Goal: Task Accomplishment & Management: Manage account settings

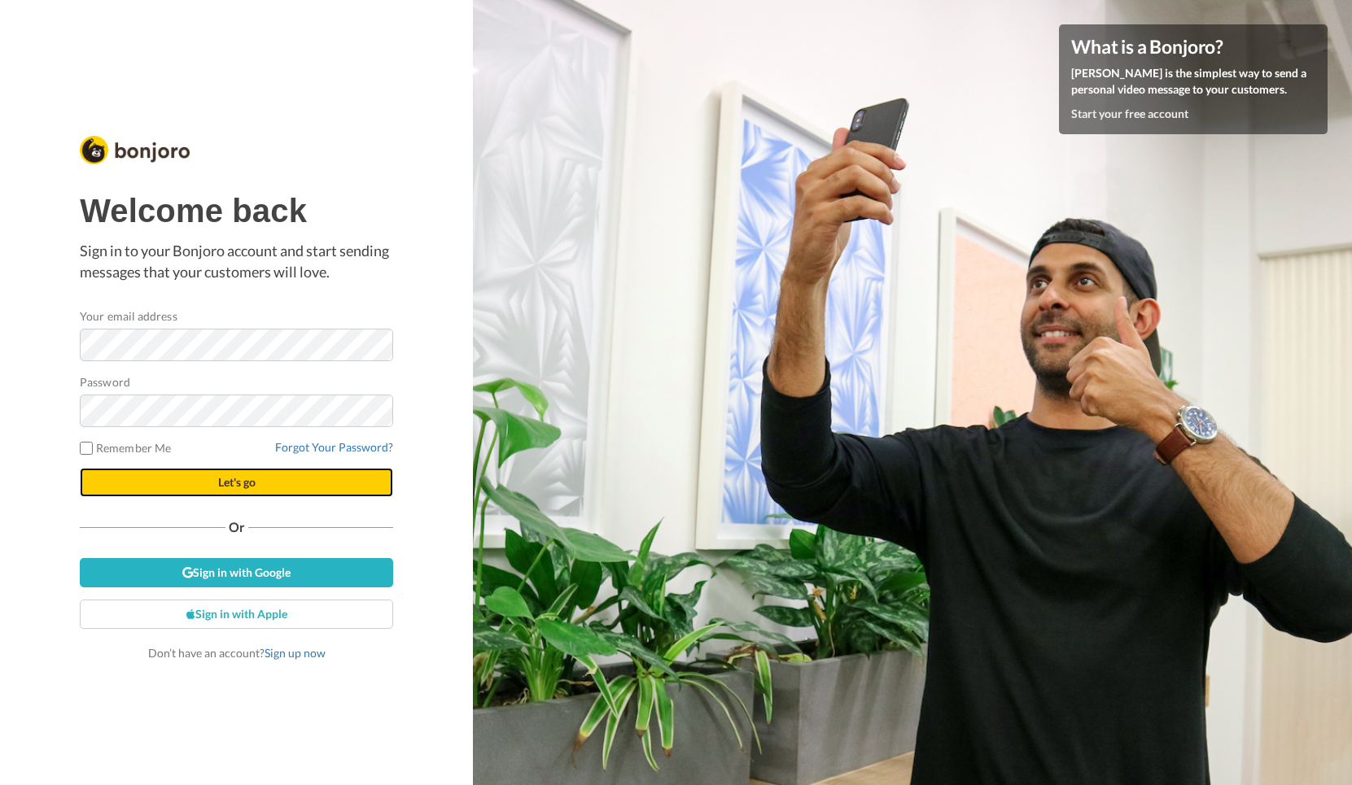
click at [284, 479] on button "Let's go" at bounding box center [236, 482] width 313 height 29
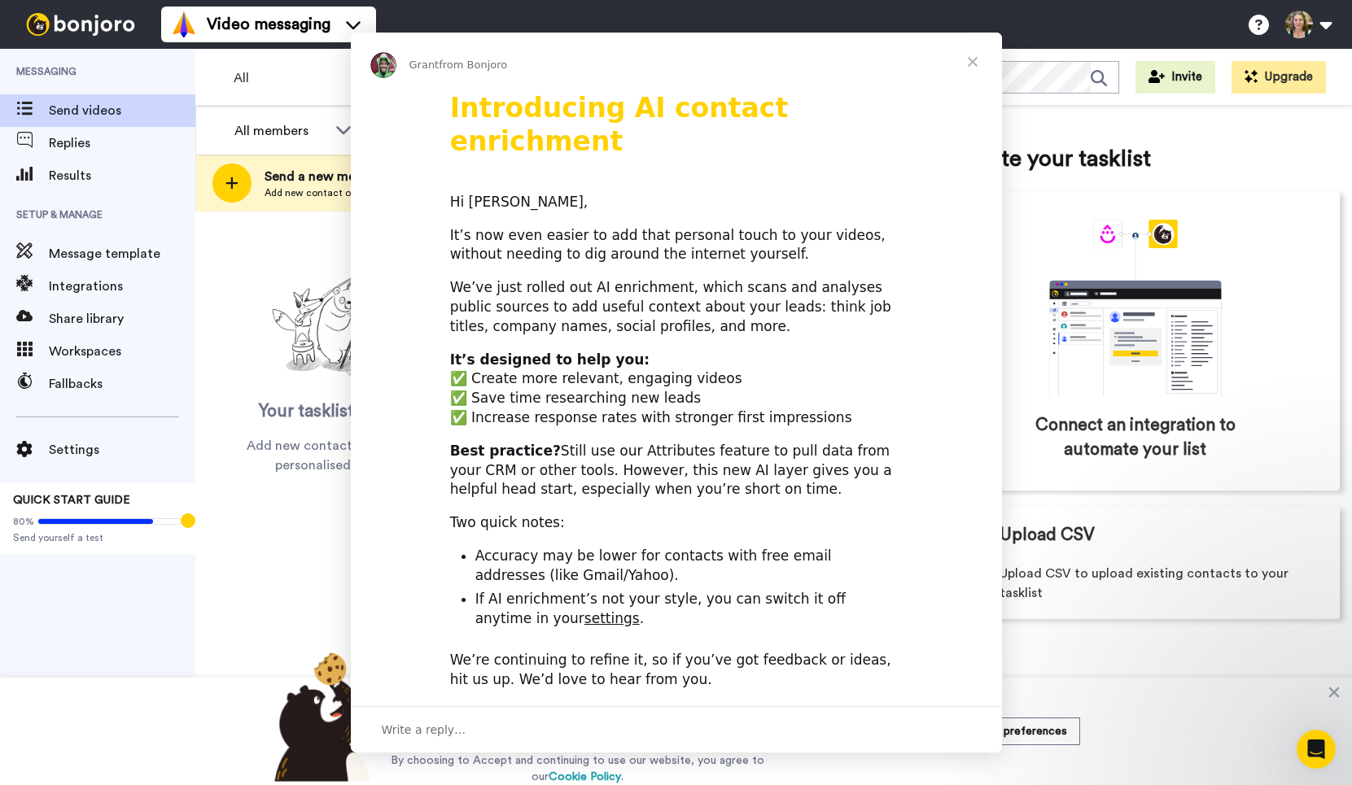
click at [1314, 33] on div "Intercom messenger" at bounding box center [676, 392] width 1352 height 785
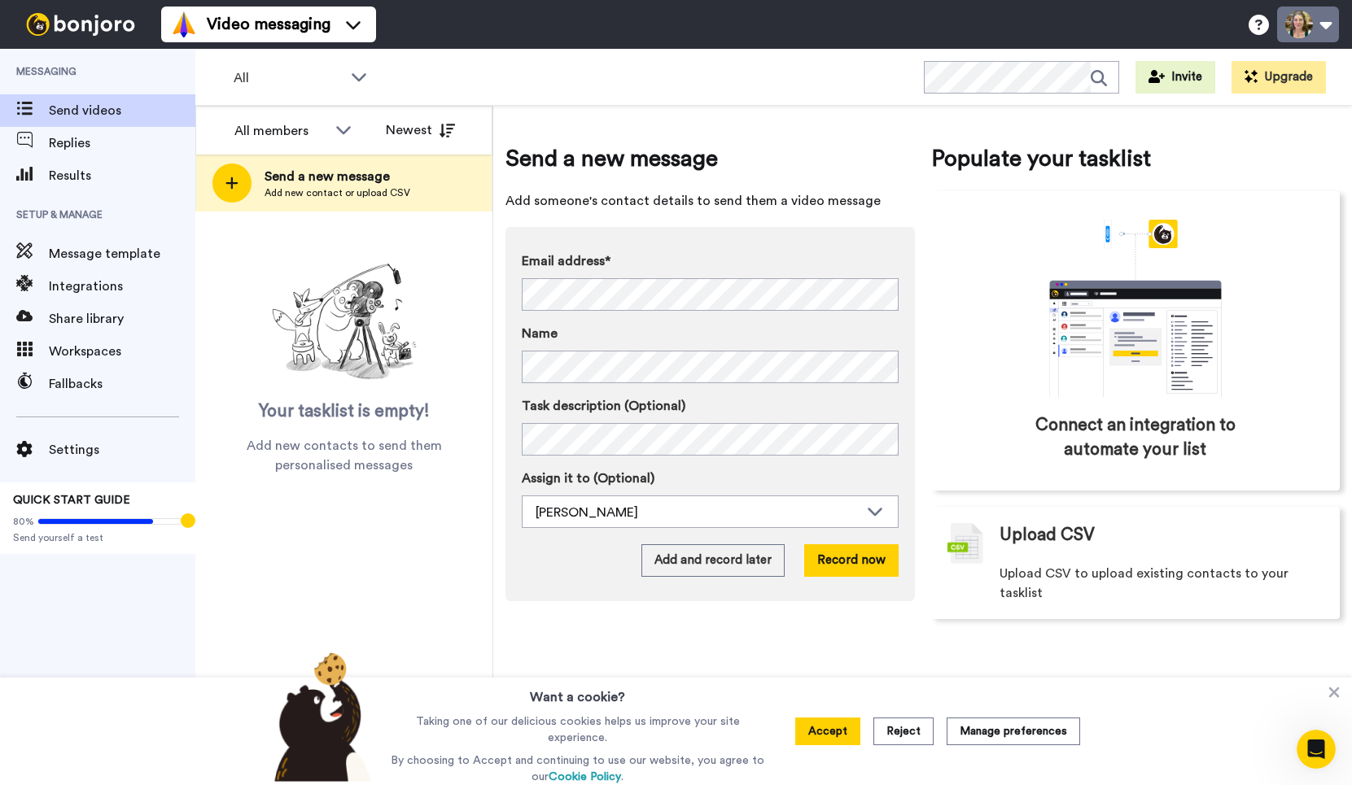
click at [1323, 27] on button at bounding box center [1308, 25] width 62 height 36
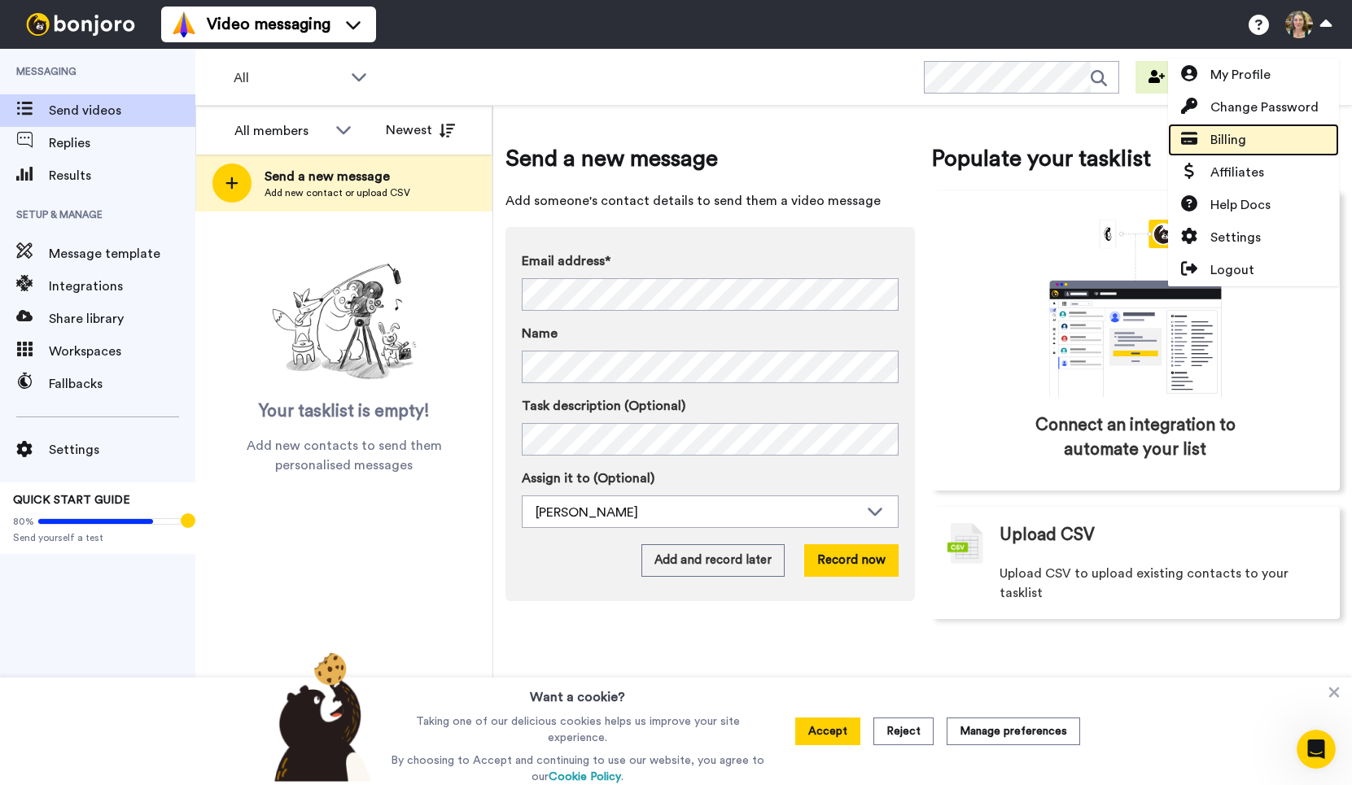
click at [1237, 138] on span "Billing" at bounding box center [1228, 140] width 36 height 20
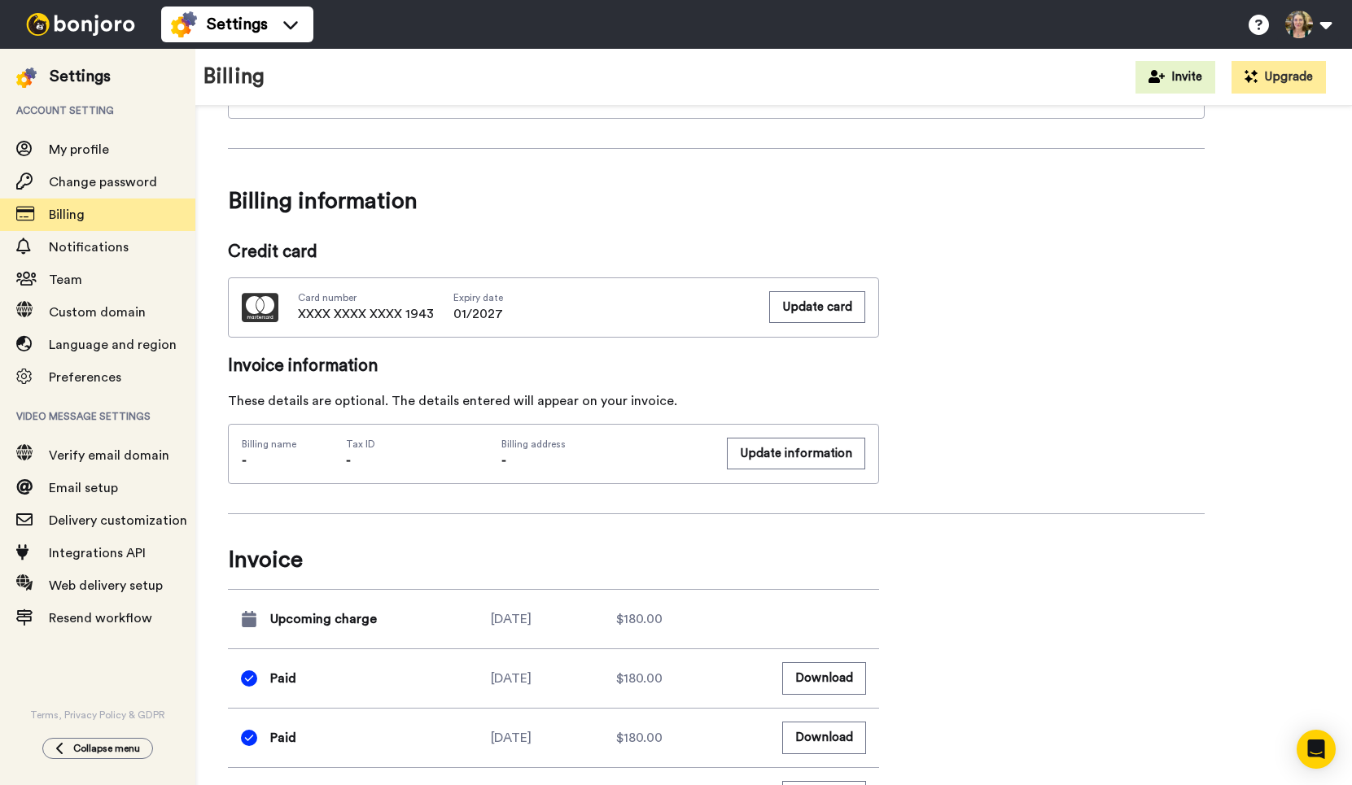
scroll to position [420, 0]
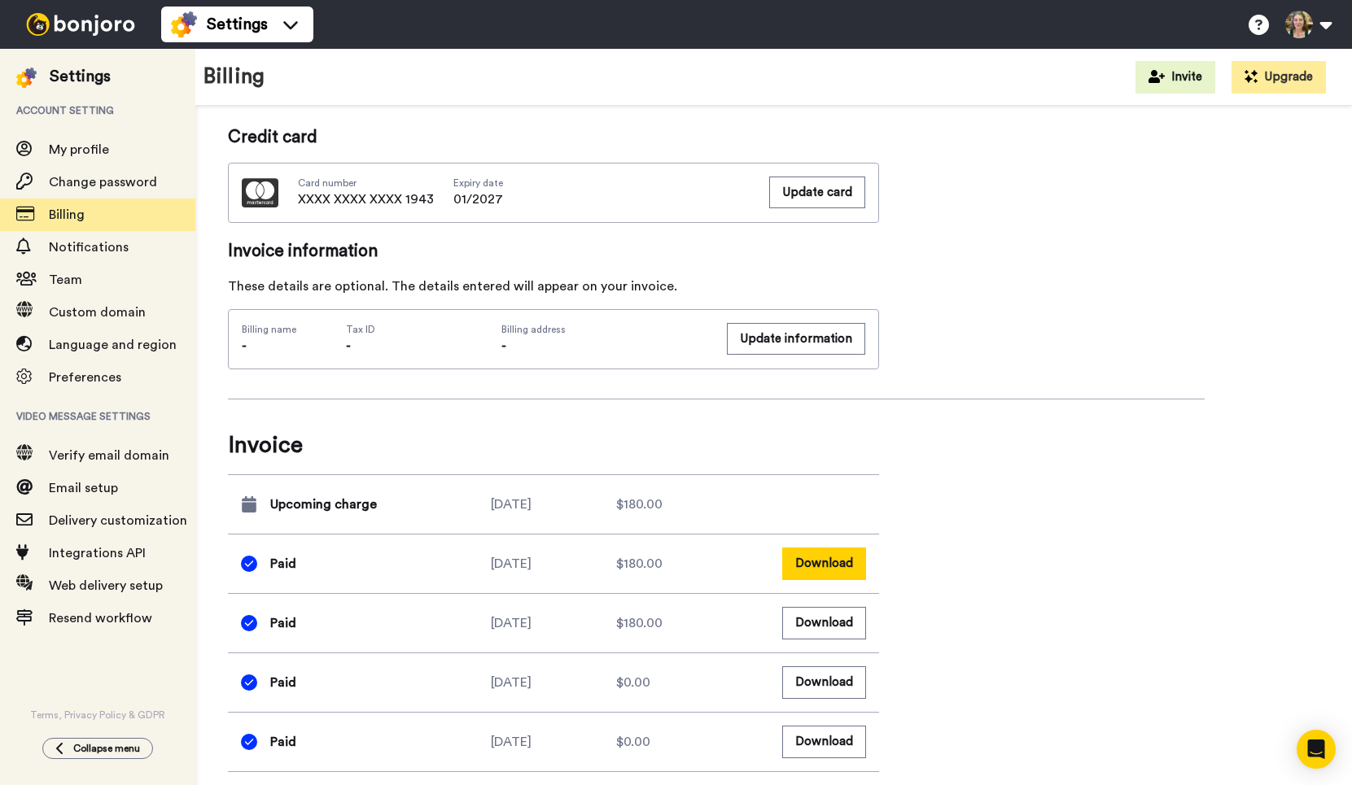
click at [802, 560] on button "Download" at bounding box center [824, 564] width 84 height 32
click at [1319, 22] on button at bounding box center [1308, 25] width 62 height 36
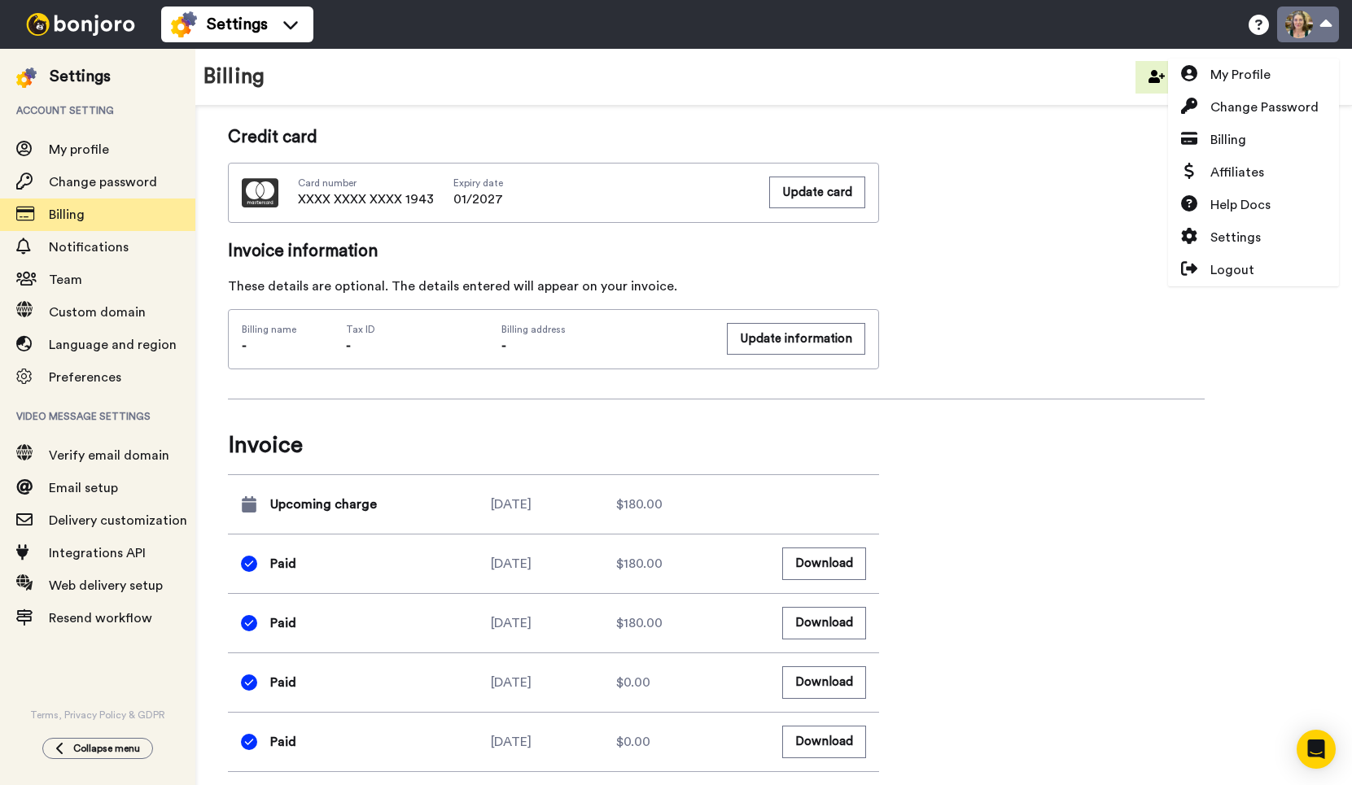
click at [1333, 26] on button at bounding box center [1308, 25] width 62 height 36
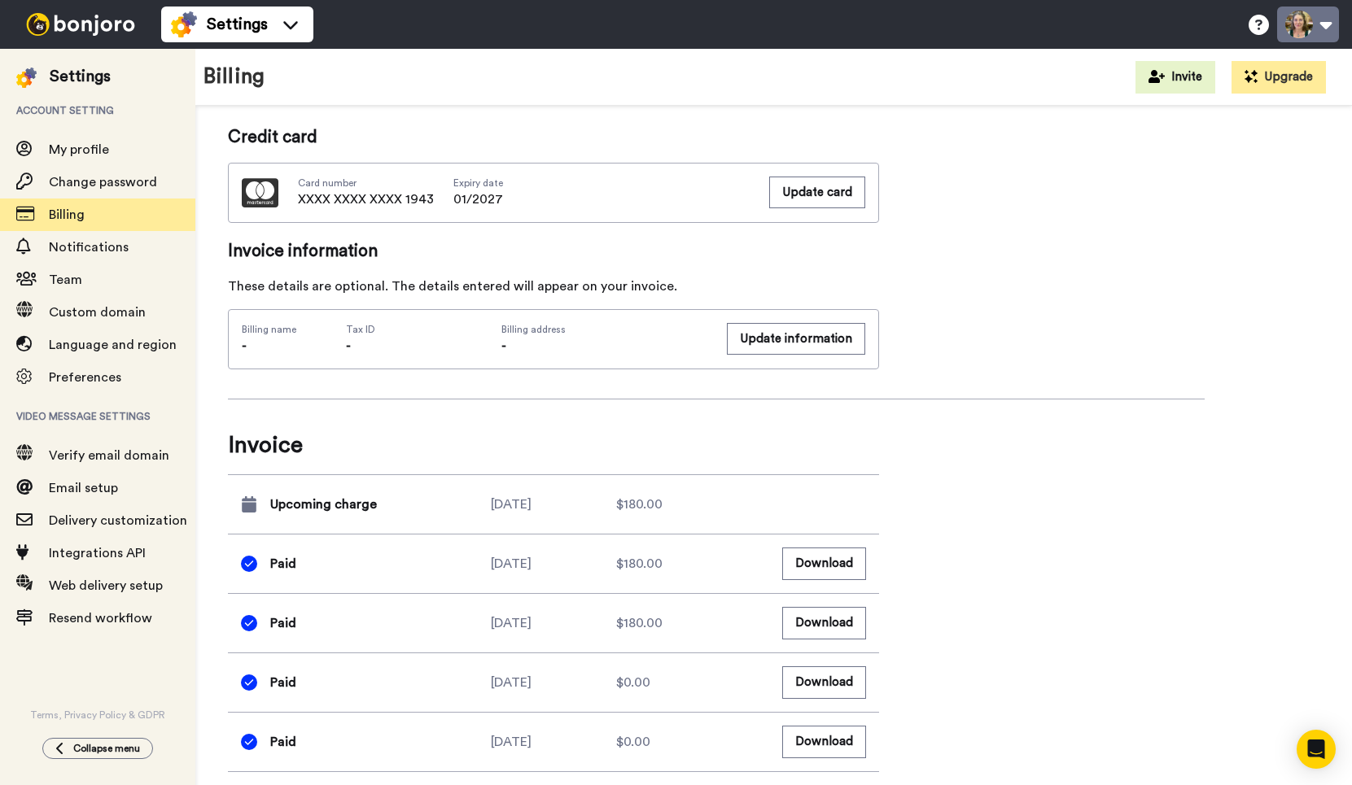
click at [1333, 25] on button at bounding box center [1308, 25] width 62 height 36
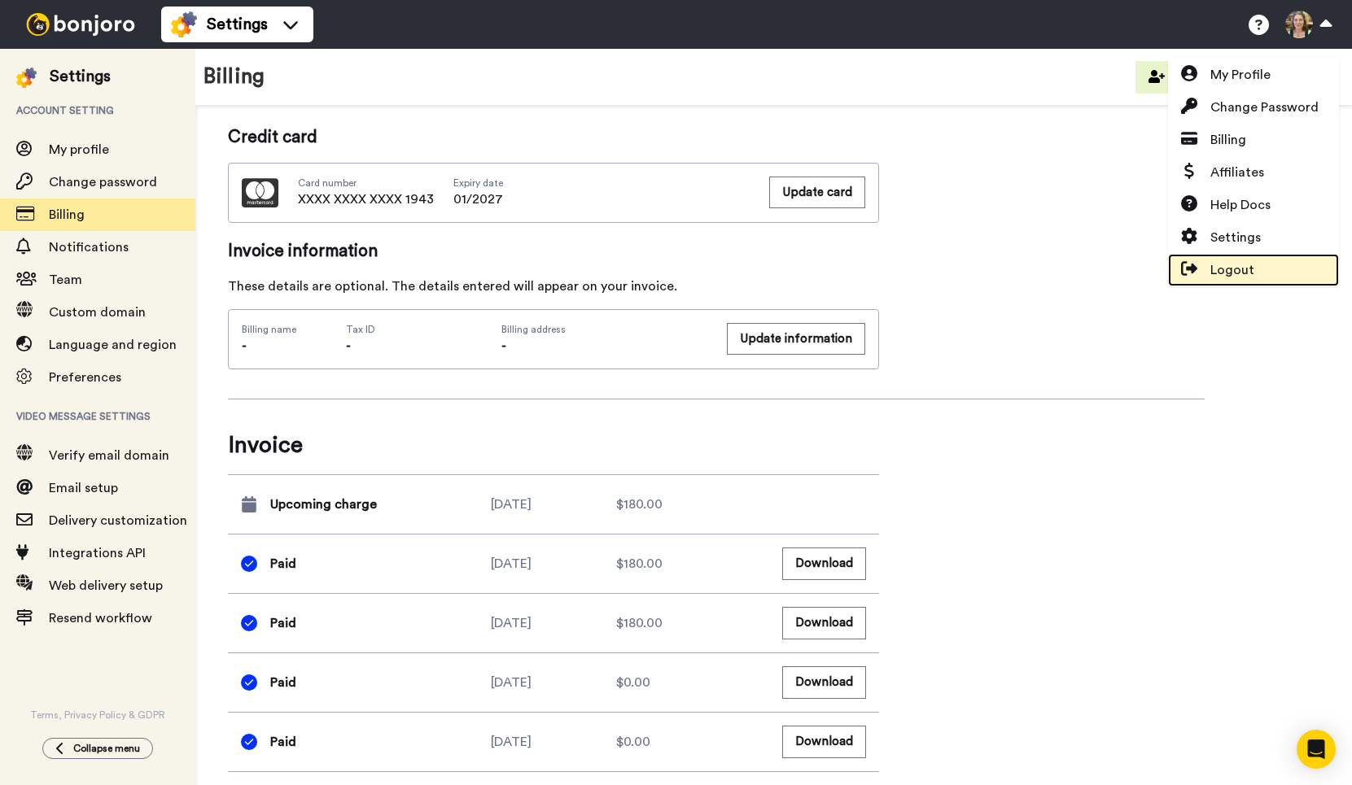
click at [1231, 268] on span "Logout" at bounding box center [1232, 270] width 44 height 20
